Goal: Information Seeking & Learning: Learn about a topic

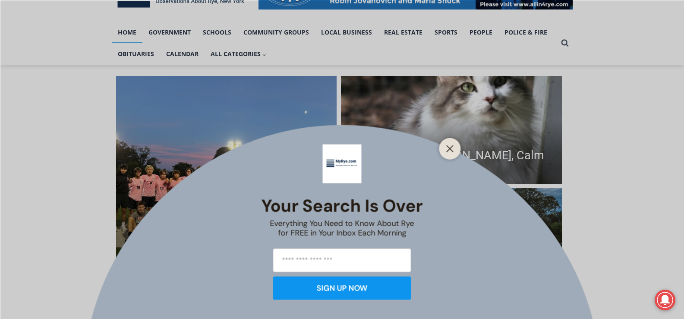
scroll to position [173, 0]
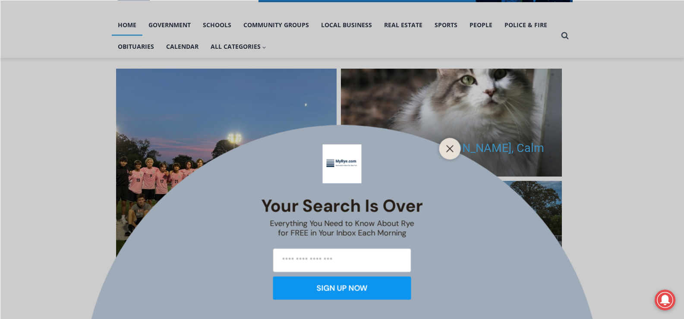
click at [450, 153] on button "Close" at bounding box center [450, 148] width 12 height 12
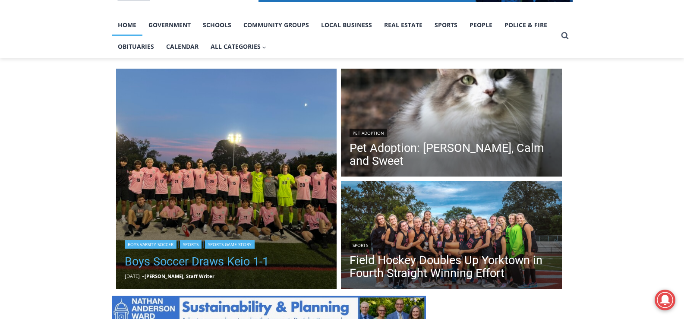
click at [208, 265] on link "Boys Soccer Draws Keio 1-1" at bounding box center [197, 261] width 144 height 17
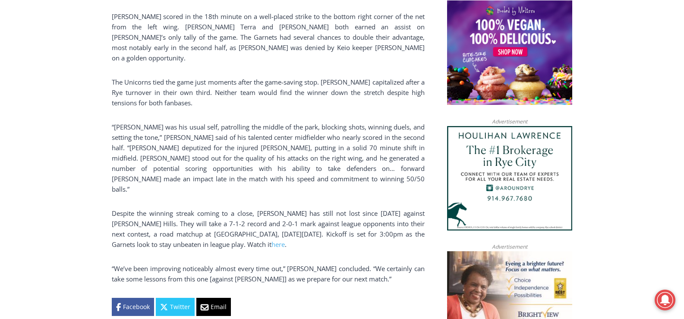
scroll to position [733, 0]
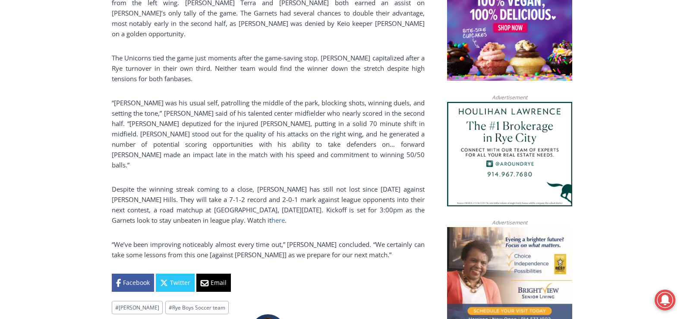
click at [271, 216] on link "here" at bounding box center [277, 220] width 13 height 9
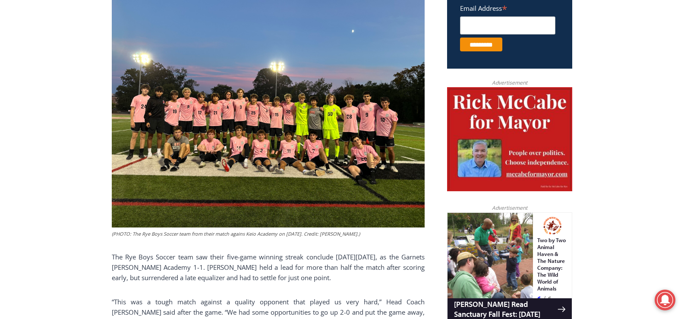
scroll to position [345, 0]
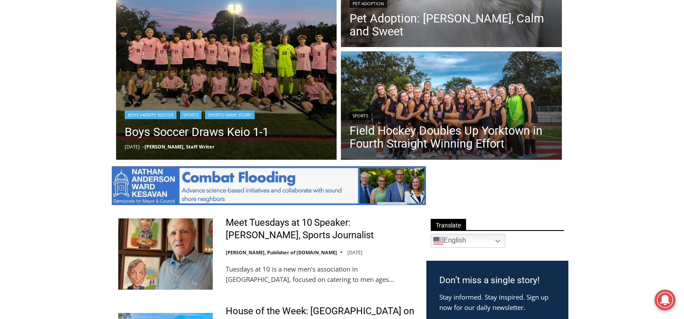
scroll to position [345, 0]
